Goal: Task Accomplishment & Management: Manage account settings

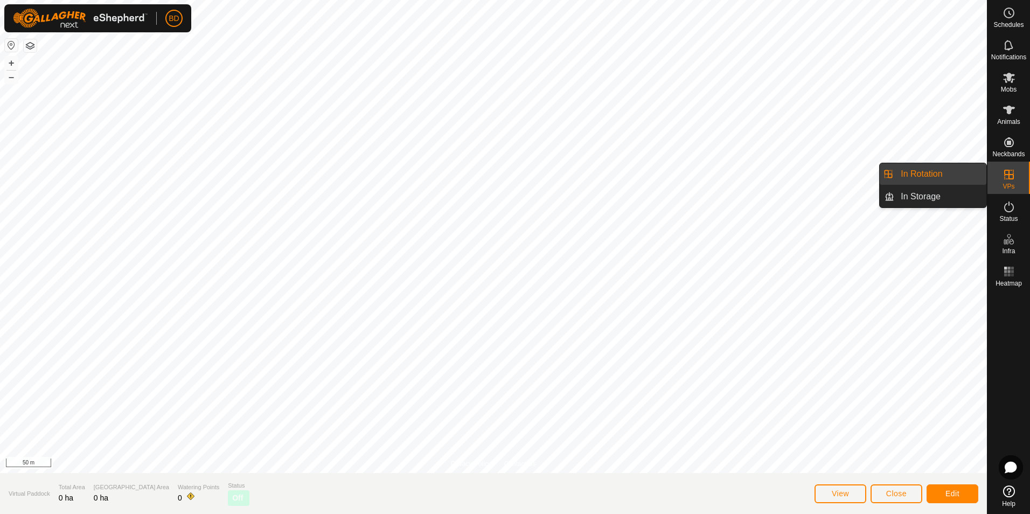
click at [933, 174] on link "In Rotation" at bounding box center [940, 174] width 92 height 22
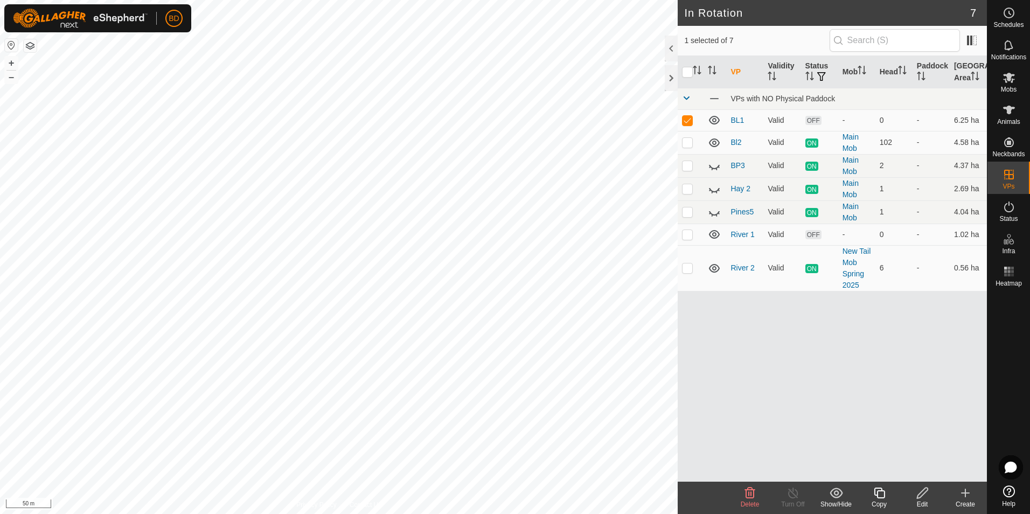
click at [751, 497] on icon at bounding box center [750, 492] width 10 height 11
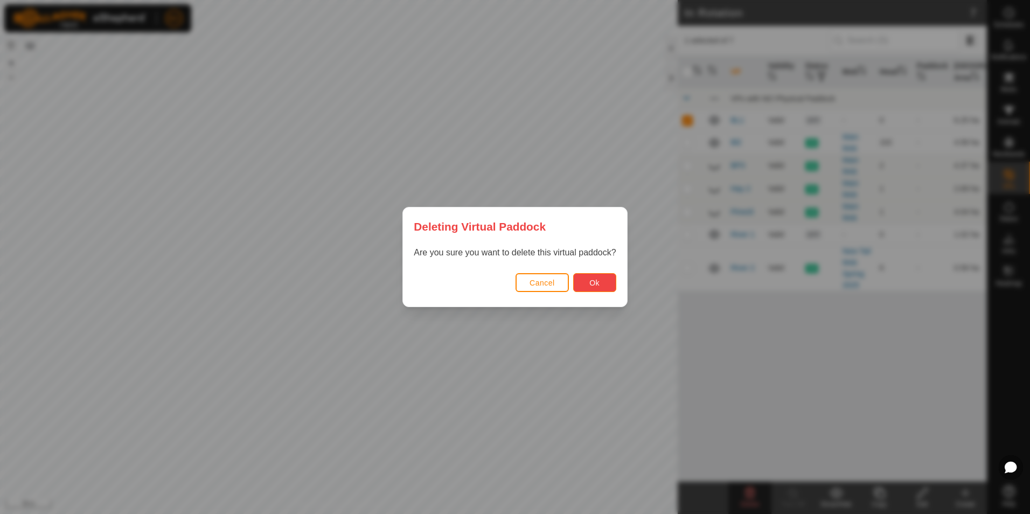
click at [599, 281] on button "Ok" at bounding box center [594, 282] width 43 height 19
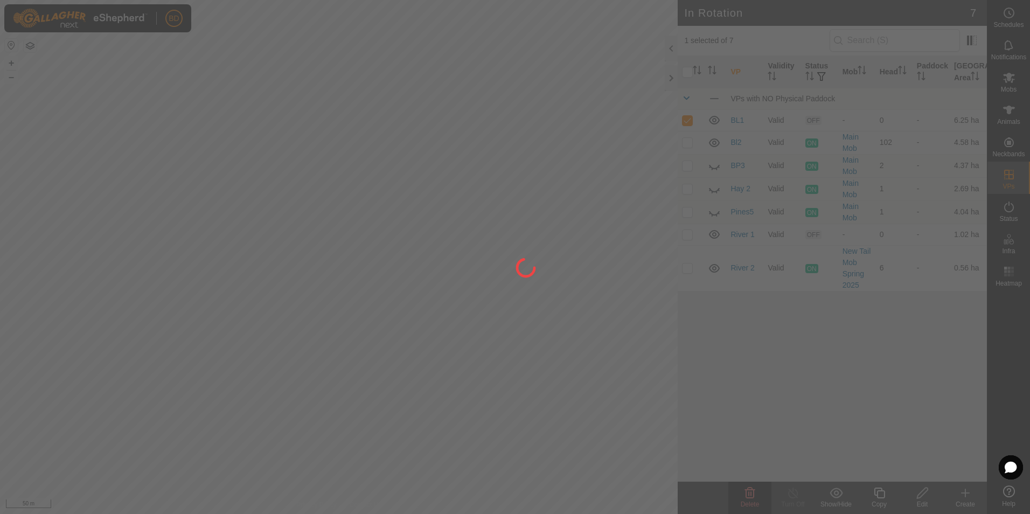
checkbox input "false"
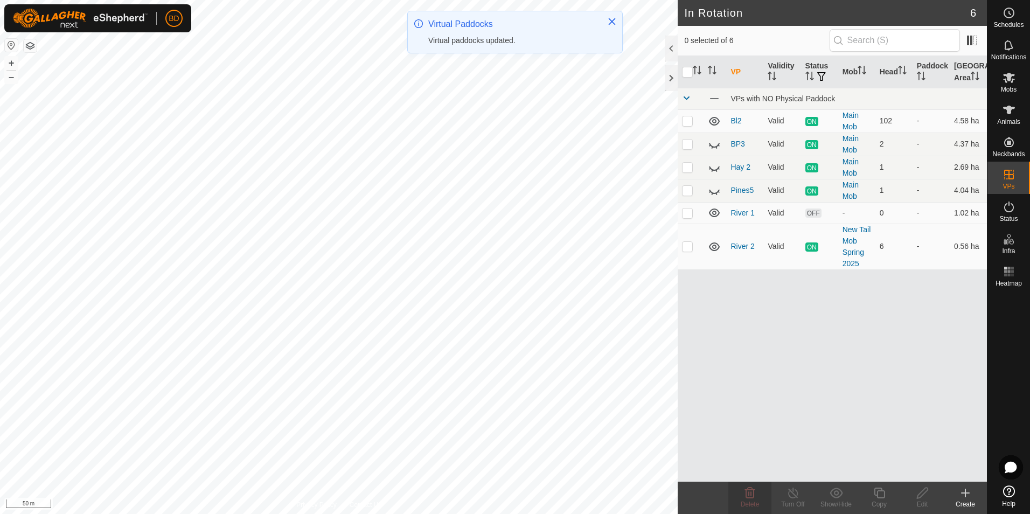
checkbox input "true"
click at [878, 496] on icon at bounding box center [879, 492] width 13 height 13
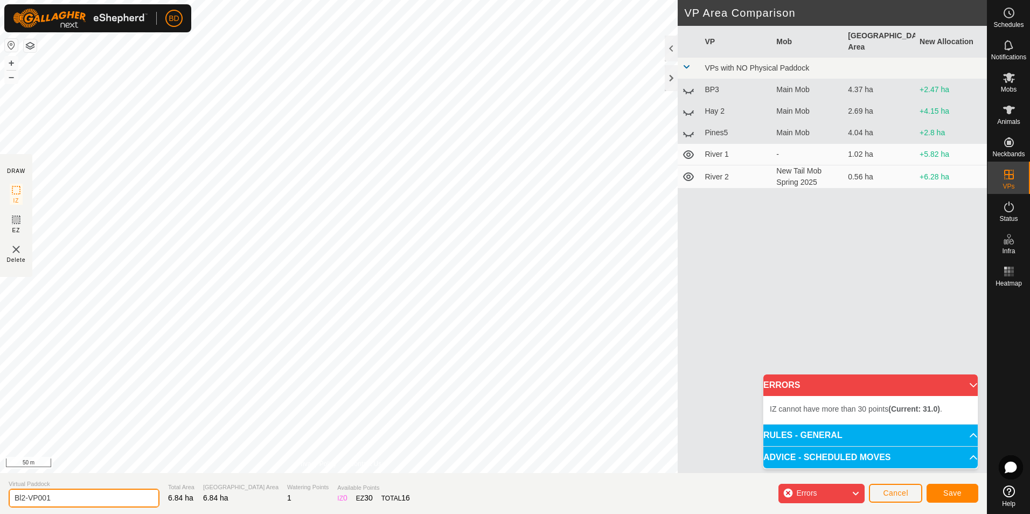
drag, startPoint x: 53, startPoint y: 497, endPoint x: 24, endPoint y: 499, distance: 29.2
click at [23, 498] on input "Bl2-VP001" at bounding box center [84, 498] width 151 height 19
type input "Bl3"
click at [849, 496] on div "Errors" at bounding box center [821, 493] width 86 height 19
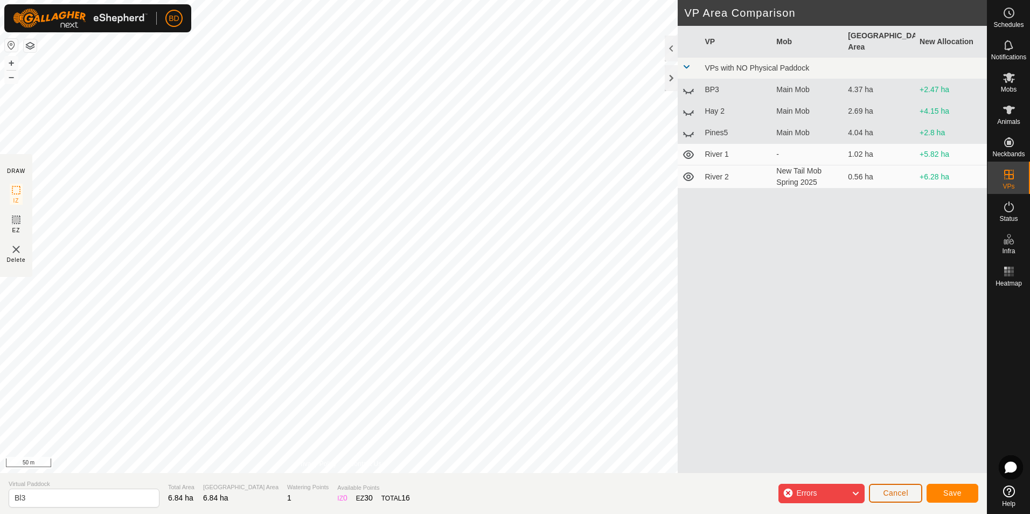
click at [912, 497] on button "Cancel" at bounding box center [895, 493] width 53 height 19
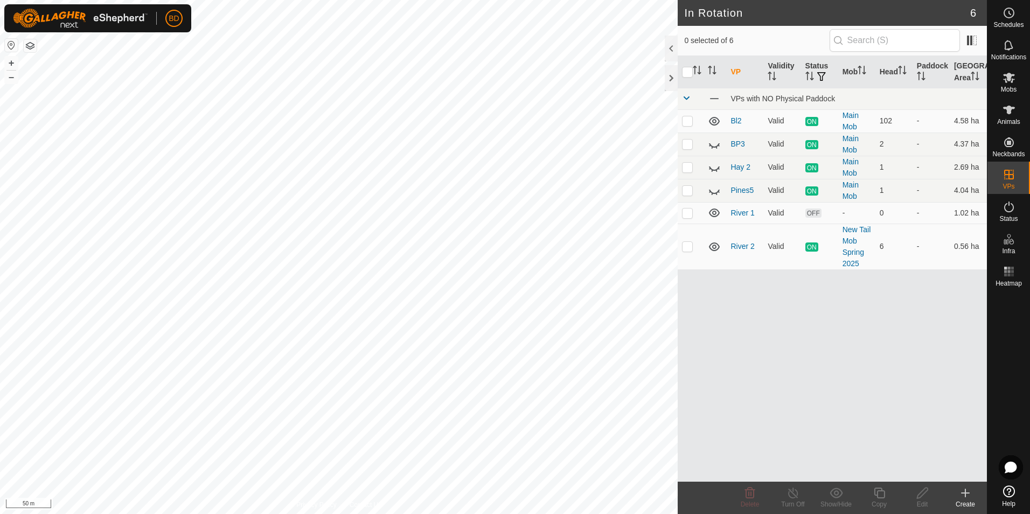
click at [964, 499] on icon at bounding box center [965, 492] width 13 height 13
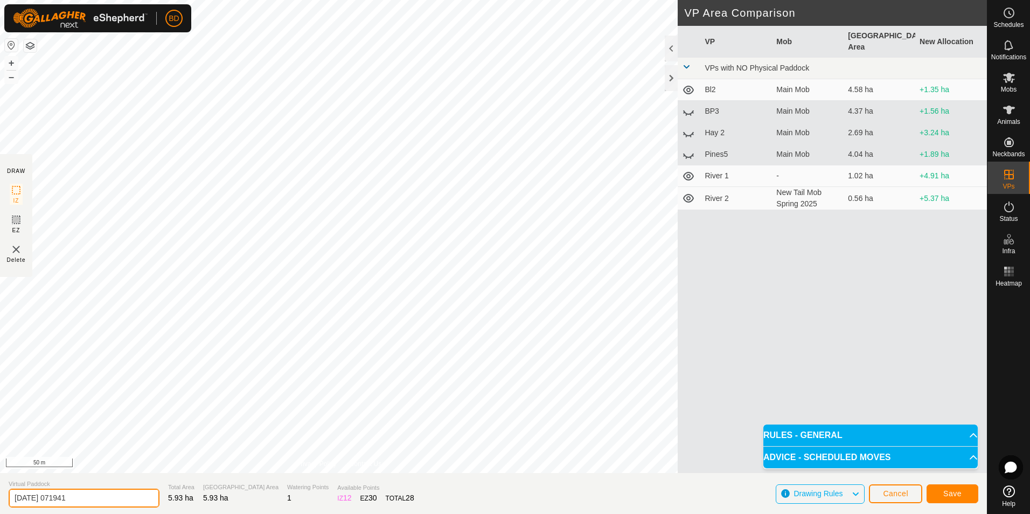
drag, startPoint x: 95, startPoint y: 496, endPoint x: 2, endPoint y: 491, distance: 93.3
click at [0, 492] on section "Virtual Paddock [DATE] 071941 Total Area 5.93 ha Grazing Area 5.93 ha Watering …" at bounding box center [493, 493] width 987 height 41
type input "bl3"
click at [966, 496] on button "Save" at bounding box center [952, 493] width 52 height 19
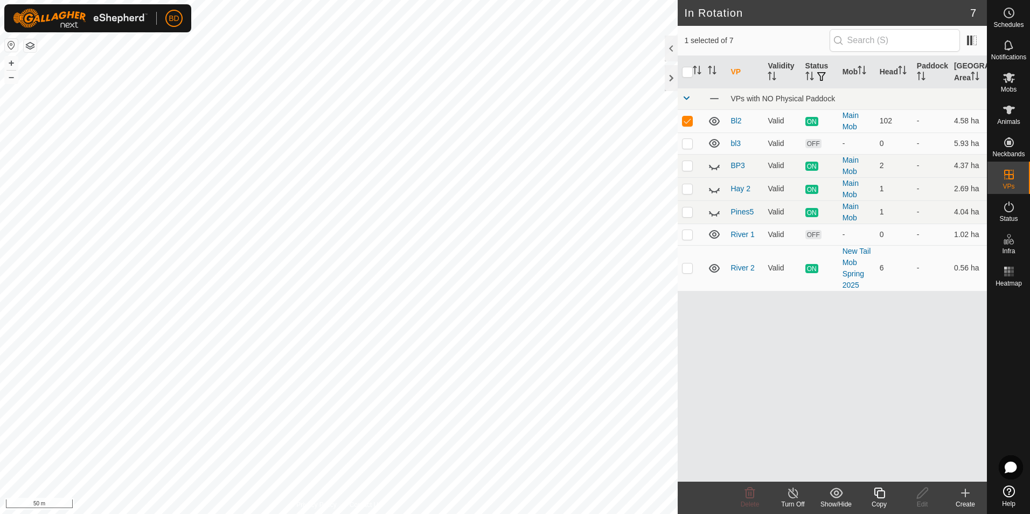
checkbox input "false"
checkbox input "true"
click at [882, 496] on icon at bounding box center [879, 492] width 13 height 13
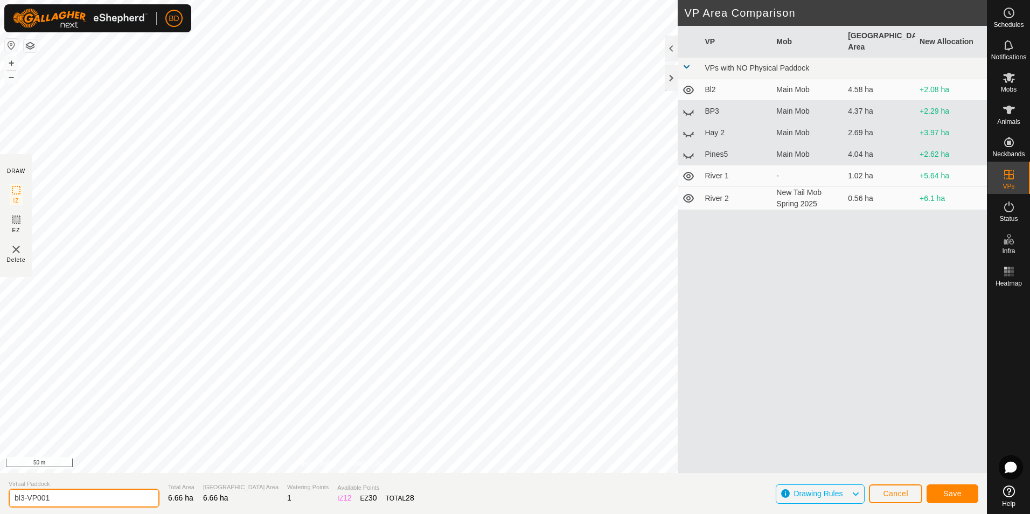
drag, startPoint x: 60, startPoint y: 497, endPoint x: 23, endPoint y: 493, distance: 37.4
click at [23, 493] on input "bl3-VP001" at bounding box center [84, 498] width 151 height 19
type input "bl4"
click at [954, 499] on button "Save" at bounding box center [952, 493] width 52 height 19
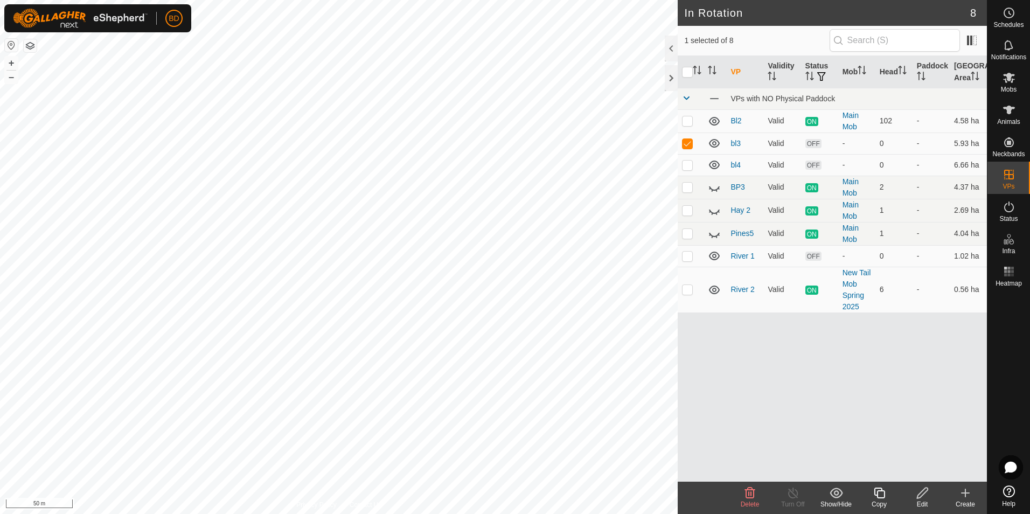
click at [751, 497] on icon at bounding box center [749, 492] width 13 height 13
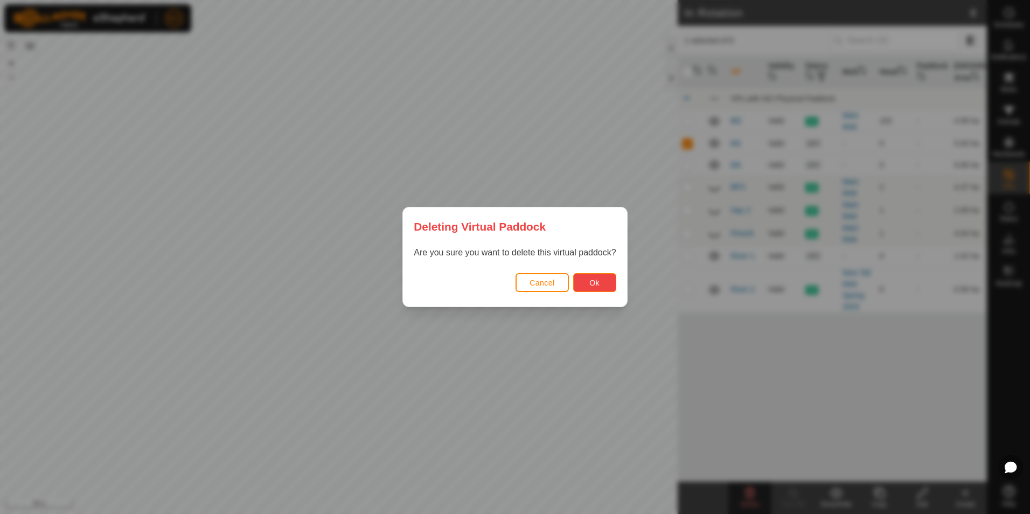
click at [603, 285] on button "Ok" at bounding box center [594, 282] width 43 height 19
checkbox input "false"
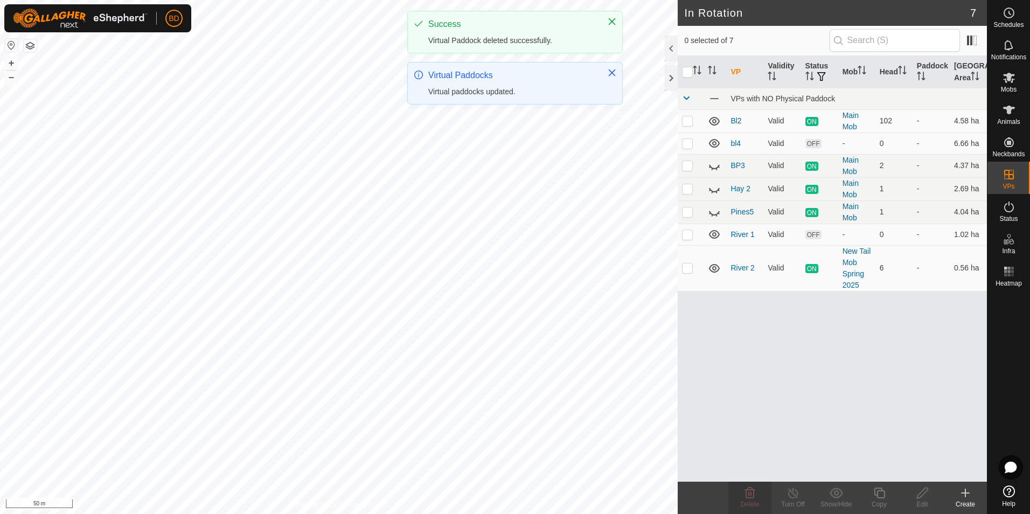
checkbox input "true"
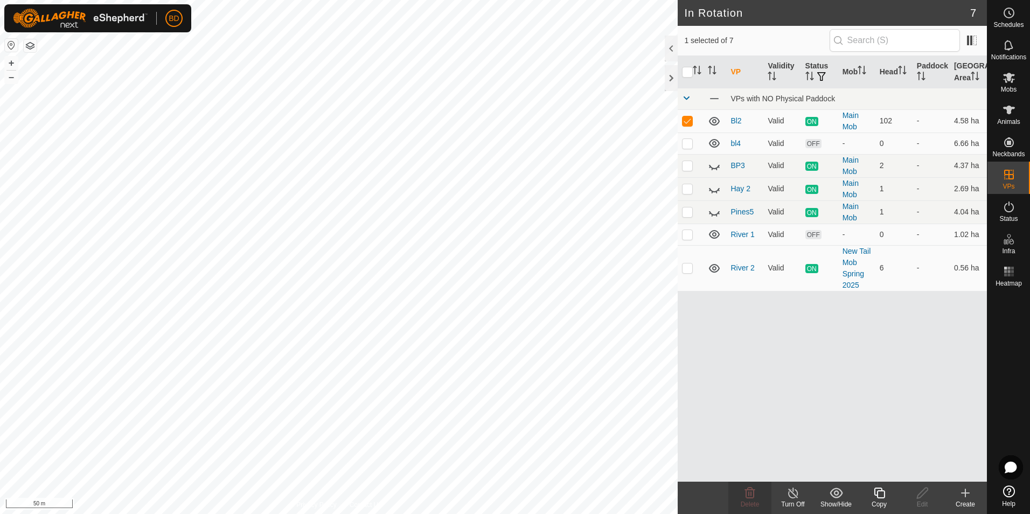
click at [795, 498] on icon at bounding box center [792, 492] width 13 height 13
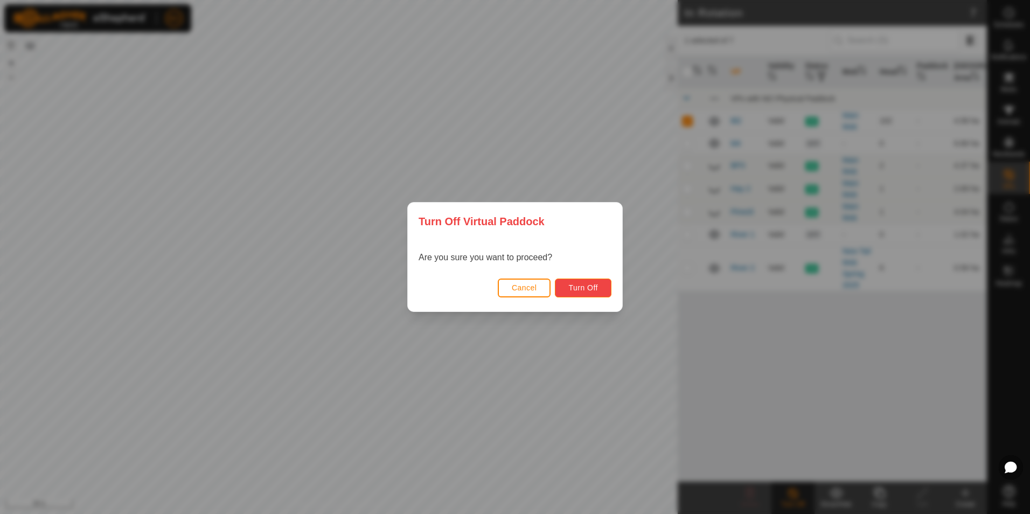
click at [586, 289] on span "Turn Off" at bounding box center [583, 287] width 30 height 9
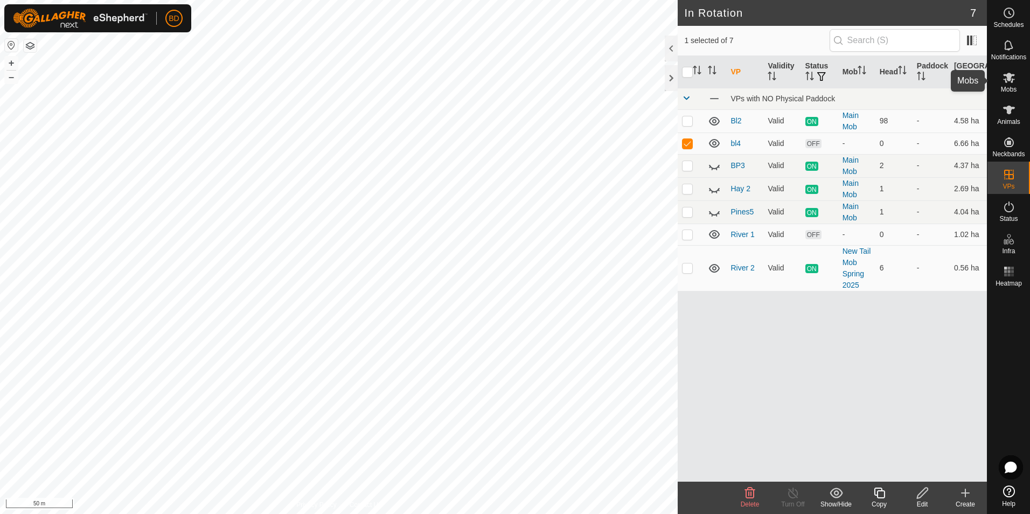
click at [1013, 85] on es-mob-svg-icon at bounding box center [1008, 77] width 19 height 17
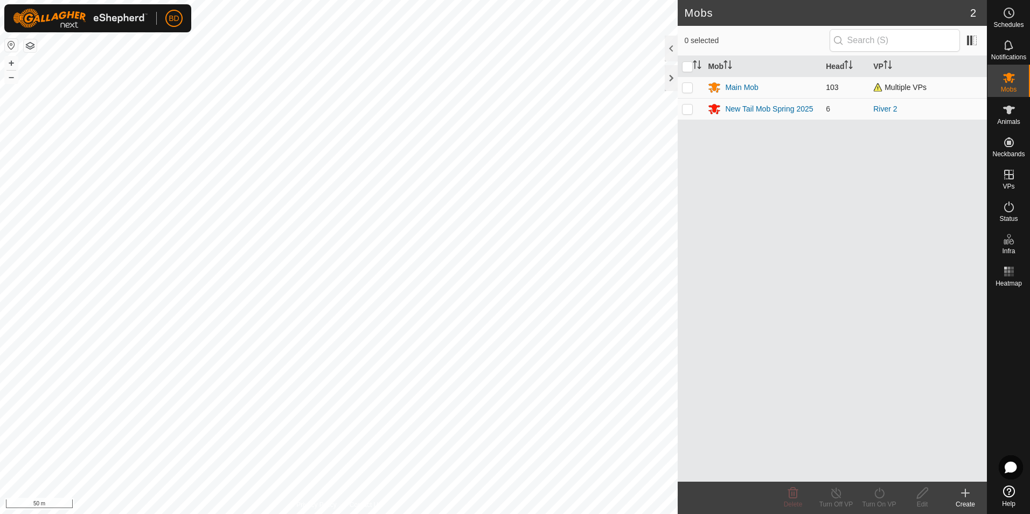
click at [686, 85] on p-checkbox at bounding box center [687, 87] width 11 height 9
checkbox input "true"
click at [876, 499] on div "Turn On VP" at bounding box center [879, 504] width 43 height 10
click at [888, 469] on link "Now" at bounding box center [911, 469] width 107 height 22
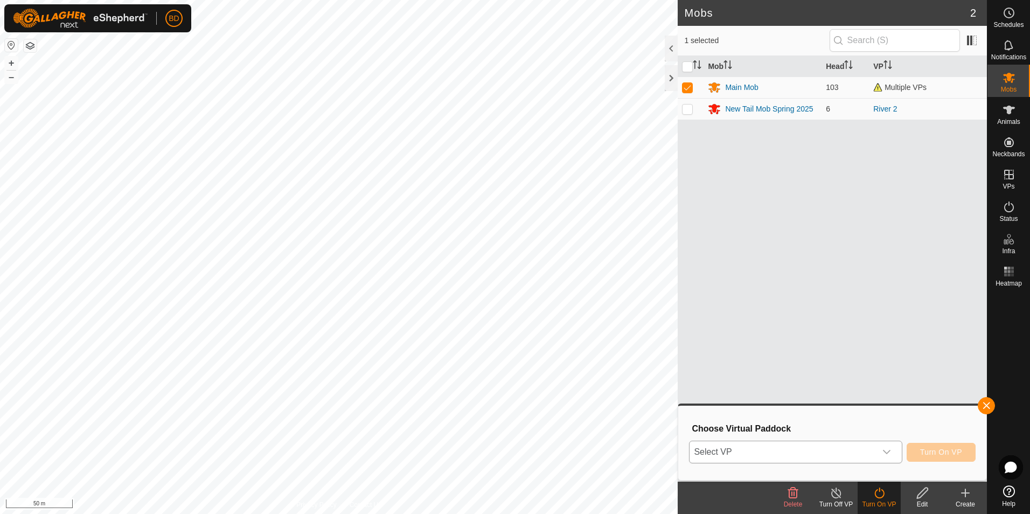
click at [889, 452] on icon "dropdown trigger" at bounding box center [886, 452] width 9 height 9
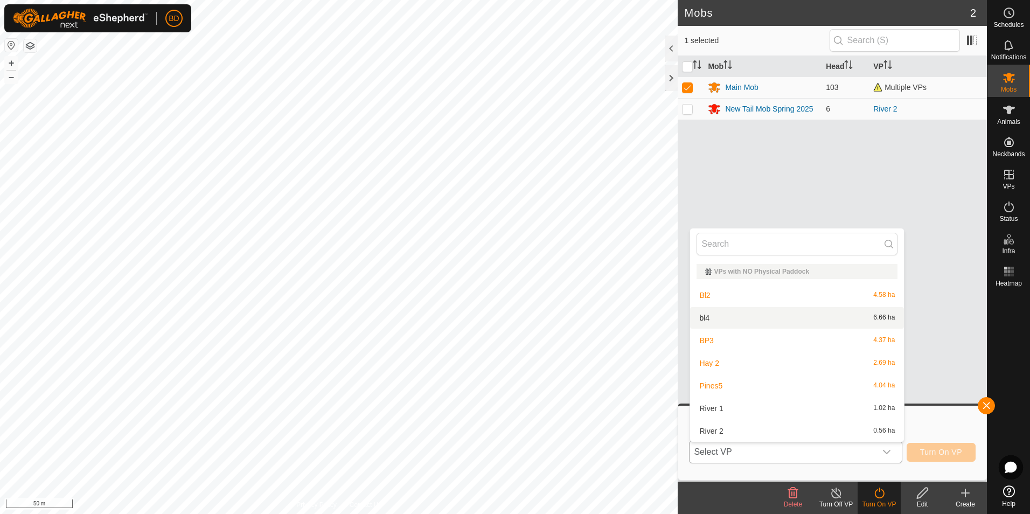
click at [760, 317] on li "bl4 6.66 ha" at bounding box center [797, 318] width 214 height 22
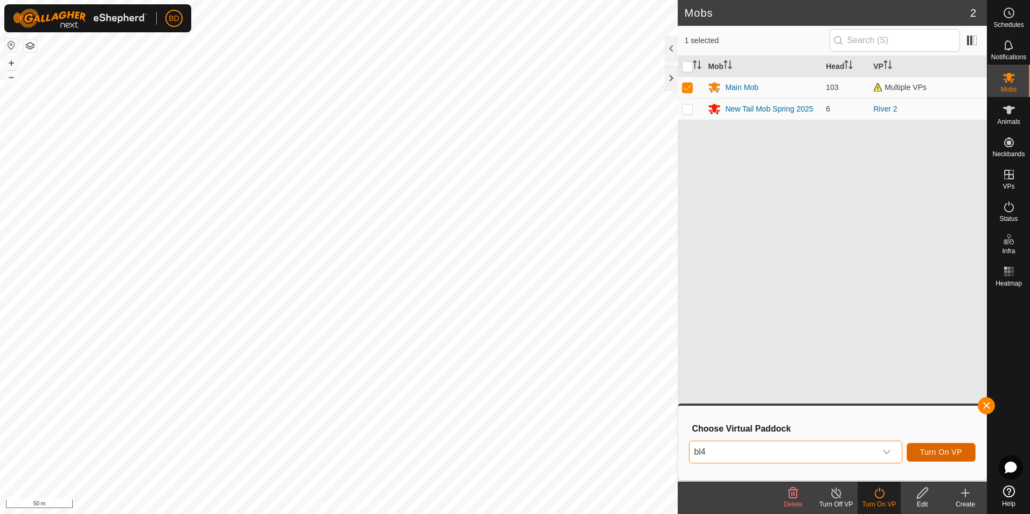
click at [938, 451] on span "Turn On VP" at bounding box center [941, 452] width 42 height 9
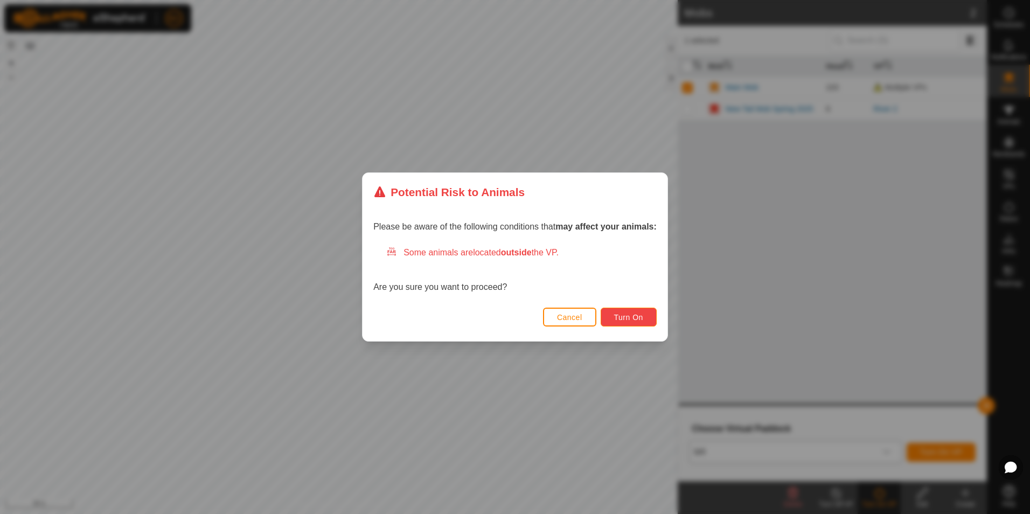
click at [636, 315] on span "Turn On" at bounding box center [628, 317] width 29 height 9
